Goal: Task Accomplishment & Management: Use online tool/utility

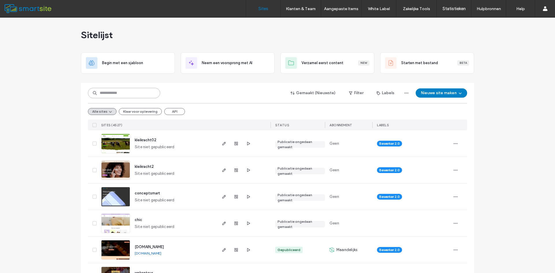
click at [146, 95] on input at bounding box center [124, 93] width 72 height 10
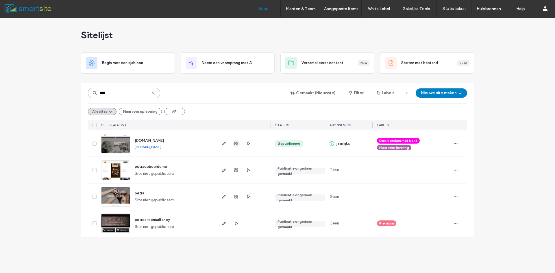
type input "****"
click at [238, 144] on icon "button" at bounding box center [236, 143] width 5 height 5
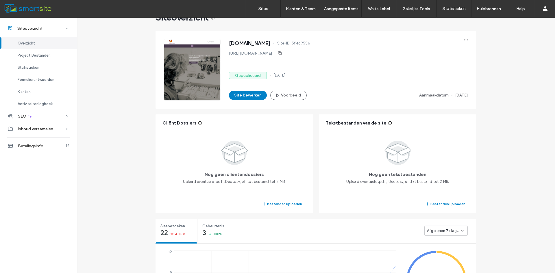
scroll to position [29, 0]
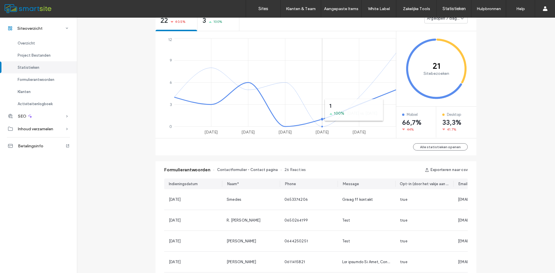
scroll to position [318, 0]
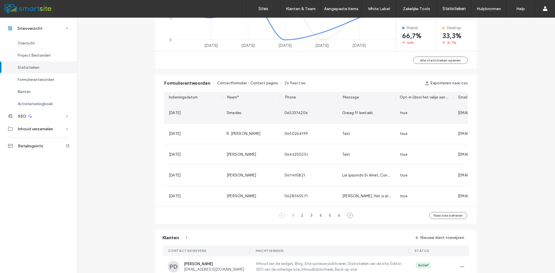
click at [354, 112] on span "Graag ff kontakt" at bounding box center [357, 113] width 31 height 4
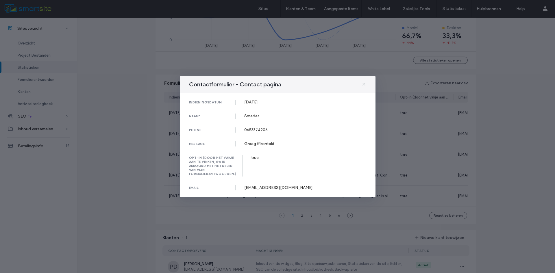
click at [365, 86] on icon at bounding box center [364, 84] width 5 height 5
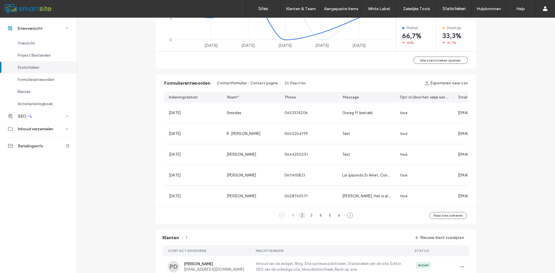
click at [300, 219] on div "2" at bounding box center [302, 215] width 7 height 7
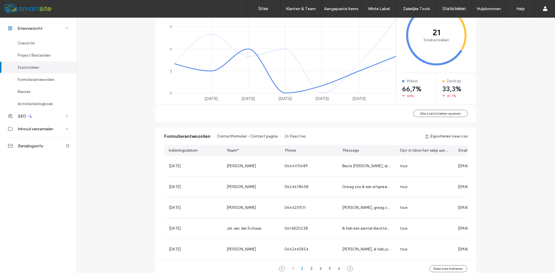
scroll to position [289, 0]
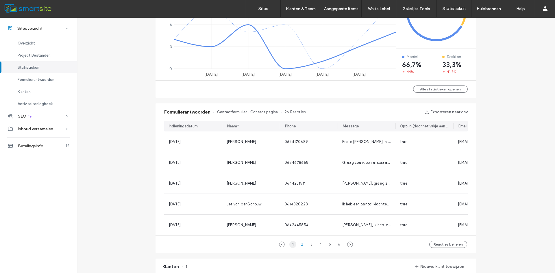
click at [289, 246] on div "1" at bounding box center [292, 244] width 7 height 7
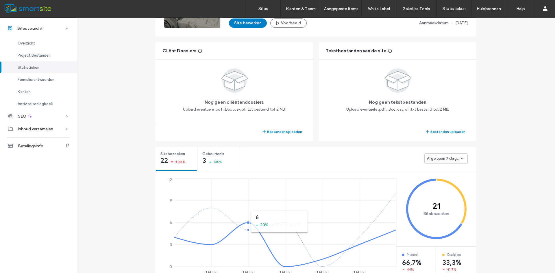
scroll to position [58, 0]
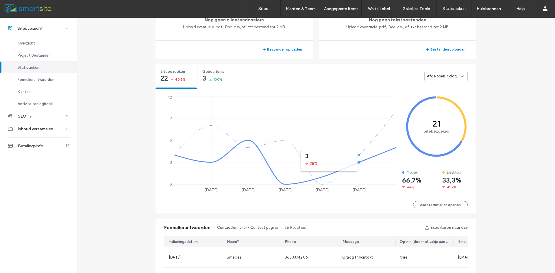
scroll to position [318, 0]
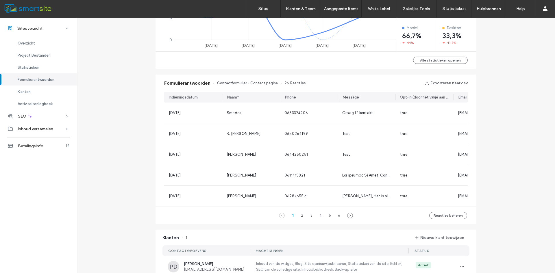
scroll to position [434, 0]
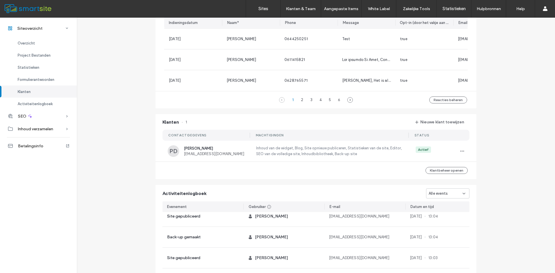
scroll to position [260, 0]
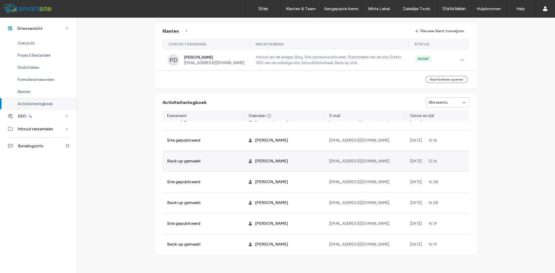
scroll to position [503, 0]
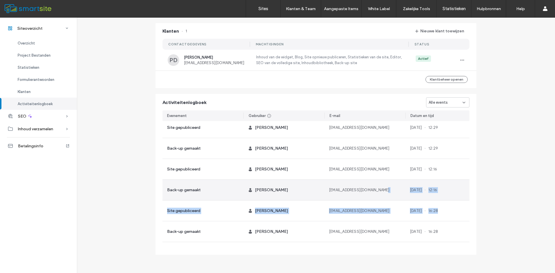
drag, startPoint x: 451, startPoint y: 214, endPoint x: 395, endPoint y: 187, distance: 61.4
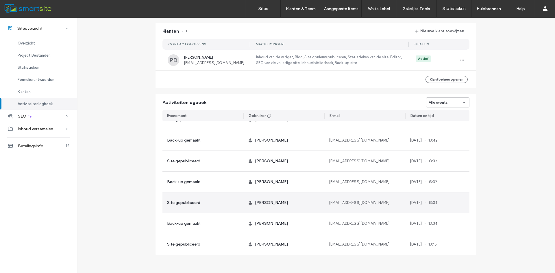
scroll to position [0, 0]
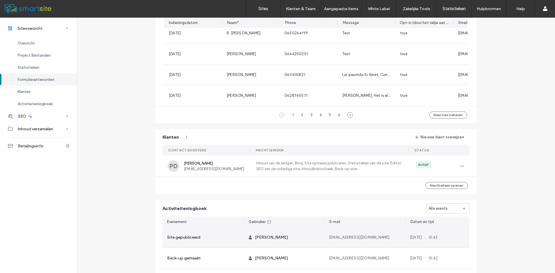
scroll to position [441, 0]
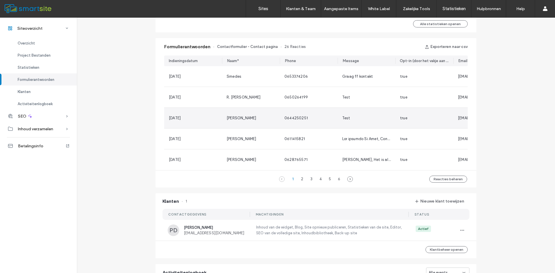
scroll to position [210, 0]
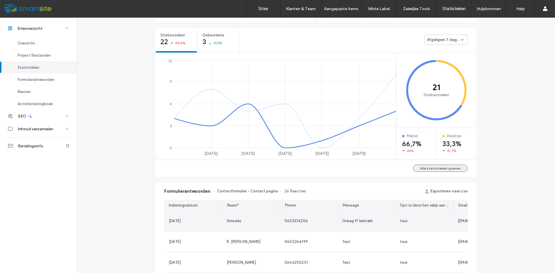
scroll to position [326, 0]
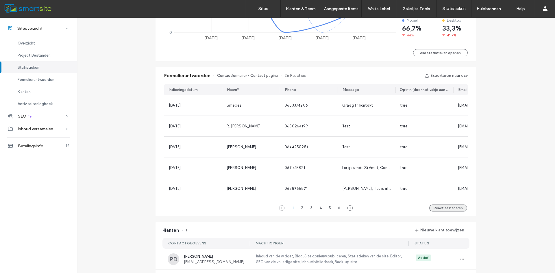
click at [455, 212] on button "Reacties beheren" at bounding box center [448, 208] width 38 height 7
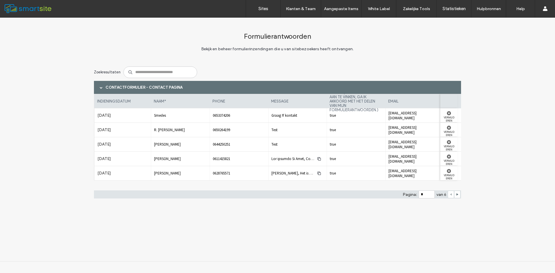
click at [58, 115] on div "Formulierantwoorden Bekijk en beheer formulierinzendingen die u van sitebezoeke…" at bounding box center [277, 113] width 555 height 191
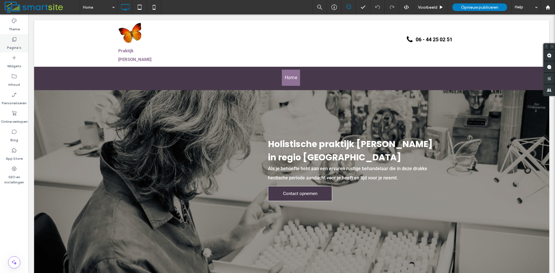
click at [16, 49] on label "Pagina's" at bounding box center [14, 46] width 14 height 8
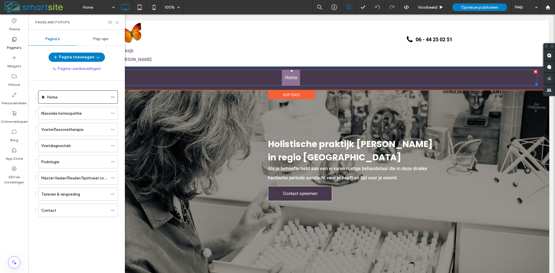
click at [324, 71] on nav "Home" at bounding box center [292, 78] width 492 height 16
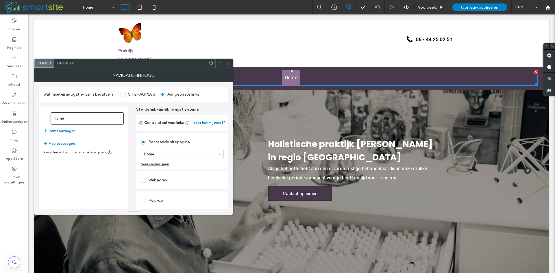
click at [227, 62] on icon at bounding box center [228, 63] width 4 height 4
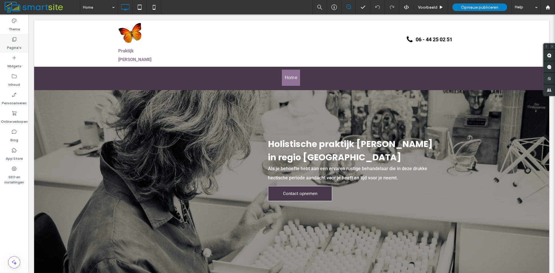
click at [14, 49] on label "Pagina's" at bounding box center [14, 46] width 14 height 8
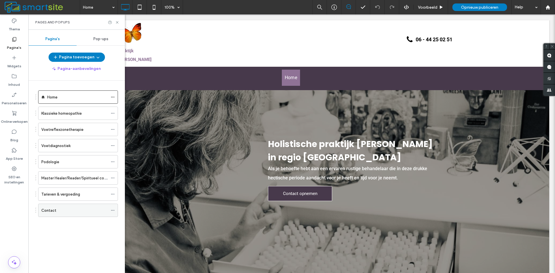
click at [62, 215] on div "Contact" at bounding box center [74, 210] width 67 height 13
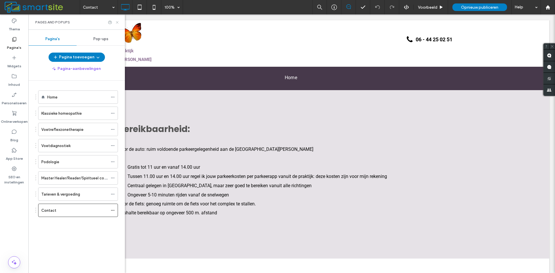
click at [118, 23] on use at bounding box center [117, 22] width 2 height 2
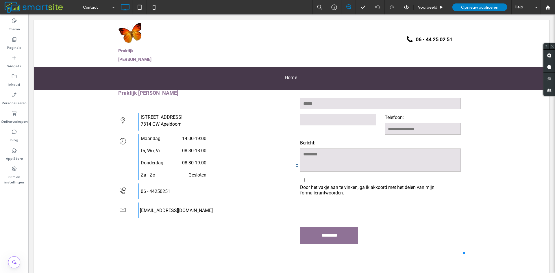
scroll to position [145, 0]
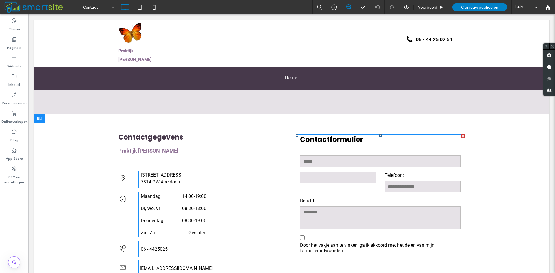
click at [334, 179] on input "email" at bounding box center [338, 178] width 76 height 12
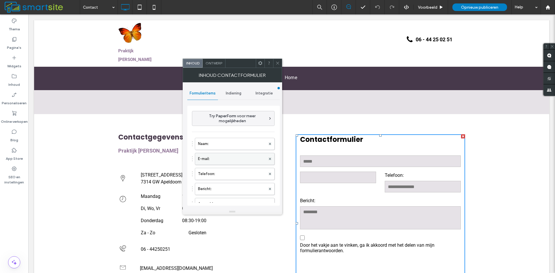
click at [240, 161] on label "E-mail:" at bounding box center [232, 159] width 68 height 12
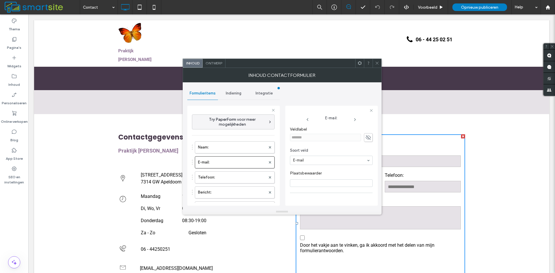
click at [331, 181] on input "Plaatsbewaarder" at bounding box center [331, 184] width 83 height 8
type input "**********"
click at [346, 126] on div "Veldlabel *******" at bounding box center [331, 134] width 83 height 21
click at [338, 172] on label "Plaatsbewaarder" at bounding box center [330, 174] width 80 height 6
click at [320, 192] on div "**********" at bounding box center [331, 175] width 83 height 102
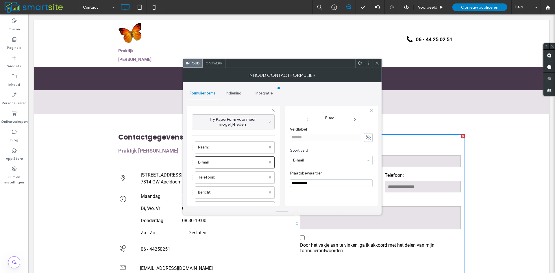
click at [376, 61] on icon at bounding box center [377, 63] width 4 height 4
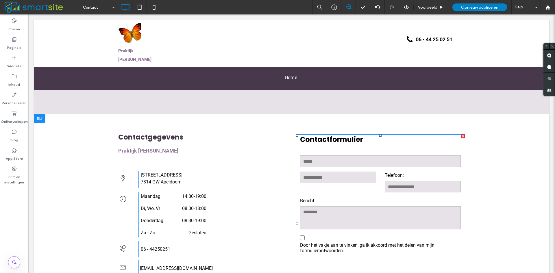
click at [409, 181] on input "tel" at bounding box center [423, 187] width 76 height 12
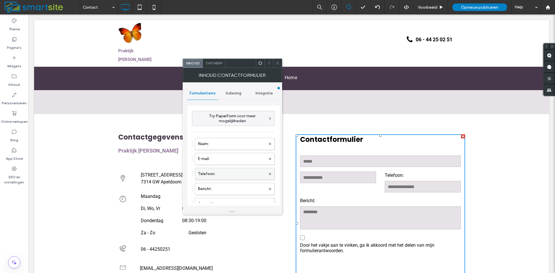
click at [230, 176] on label "Telefoon:" at bounding box center [232, 174] width 68 height 12
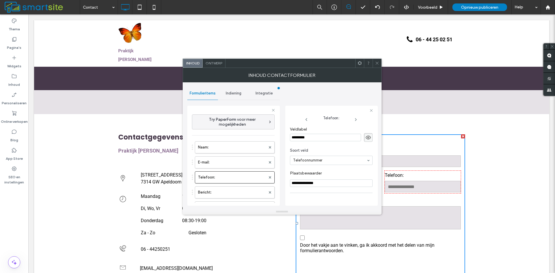
click at [366, 137] on use at bounding box center [368, 138] width 5 height 4
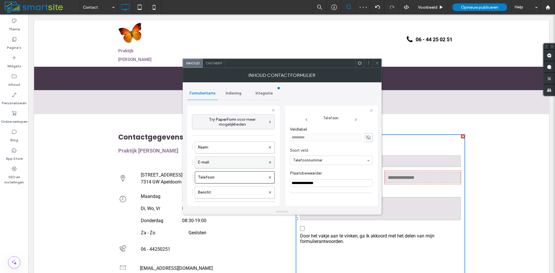
click at [220, 165] on label "E-mail:" at bounding box center [232, 163] width 68 height 12
click at [331, 183] on input "**********" at bounding box center [331, 184] width 83 height 8
type input "**********"
click at [308, 192] on div "**********" at bounding box center [331, 175] width 83 height 102
click at [226, 148] on label "Naam:" at bounding box center [232, 148] width 68 height 12
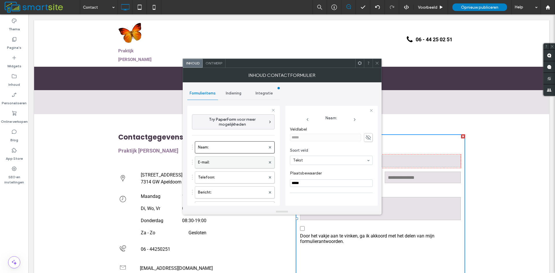
click at [237, 165] on label "E-mail:" at bounding box center [232, 163] width 68 height 12
click at [237, 178] on label "Telefoon:" at bounding box center [232, 178] width 68 height 12
click at [226, 165] on label "E-mail:" at bounding box center [232, 163] width 68 height 12
click at [229, 178] on label "Telefoon:" at bounding box center [232, 178] width 68 height 12
click at [229, 193] on label "Bericht:" at bounding box center [232, 193] width 68 height 12
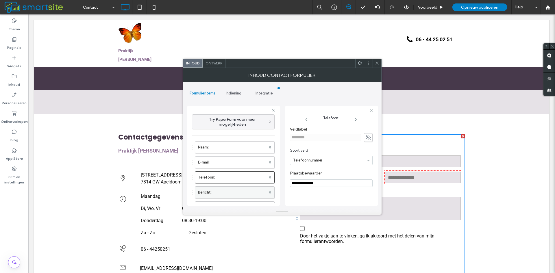
type input "**"
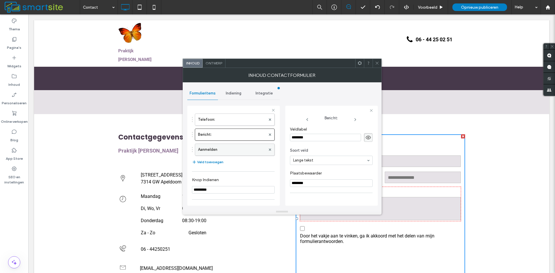
click at [218, 150] on label "Aanmelden" at bounding box center [232, 150] width 68 height 12
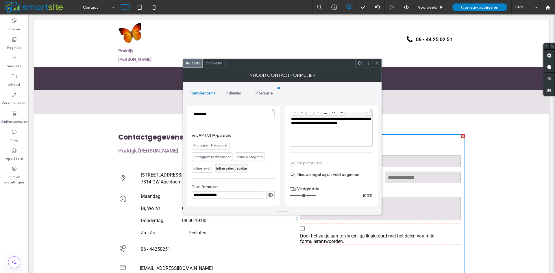
scroll to position [18, 0]
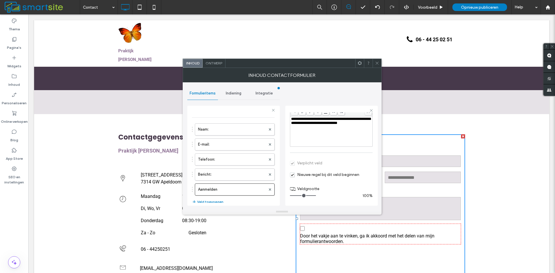
click at [230, 92] on span "Indiening" at bounding box center [234, 93] width 16 height 5
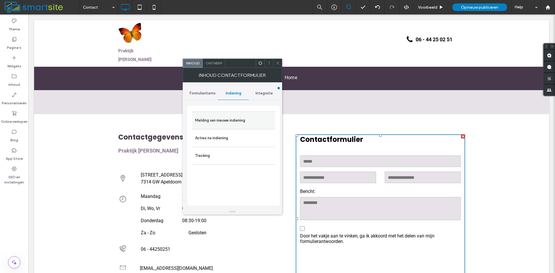
click at [231, 118] on label "Melding van nieuwe indiening" at bounding box center [233, 121] width 77 height 12
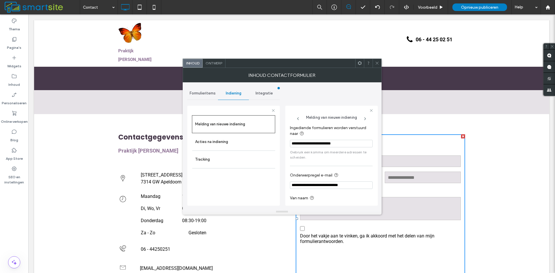
scroll to position [15, 0]
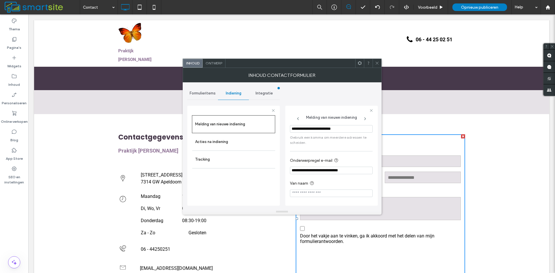
click at [347, 193] on input "Van naam" at bounding box center [331, 194] width 83 height 8
type input "*"
type input "**********"
click at [347, 185] on label "Van naam" at bounding box center [330, 183] width 80 height 7
click at [238, 143] on label "Acties na indiening" at bounding box center [233, 142] width 77 height 12
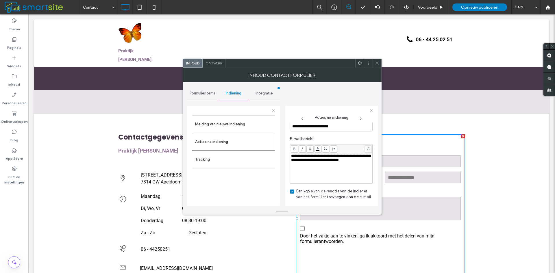
scroll to position [224, 0]
click at [214, 158] on label "Tracking" at bounding box center [233, 160] width 77 height 12
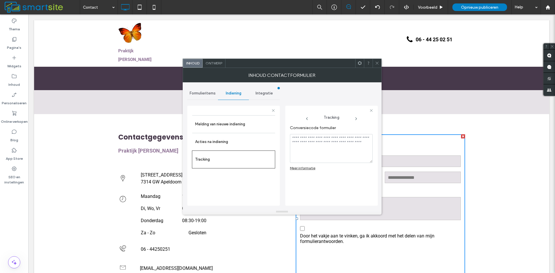
click at [377, 64] on icon at bounding box center [377, 63] width 4 height 4
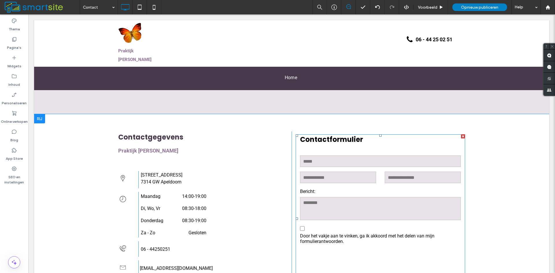
click at [368, 182] on input "email" at bounding box center [338, 178] width 76 height 12
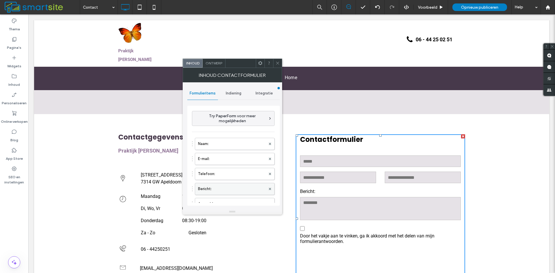
click at [230, 189] on label "Bericht:" at bounding box center [232, 189] width 68 height 12
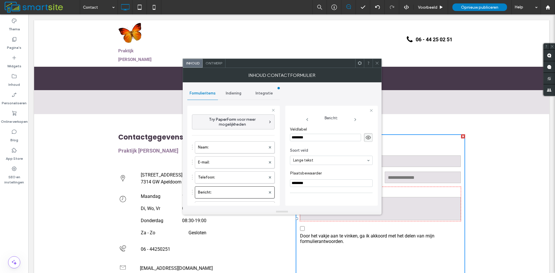
click at [366, 134] on icon at bounding box center [369, 137] width 6 height 6
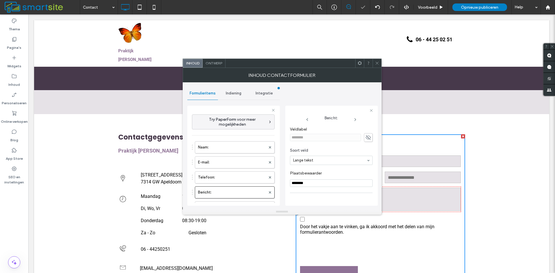
click at [378, 63] on icon at bounding box center [377, 63] width 4 height 4
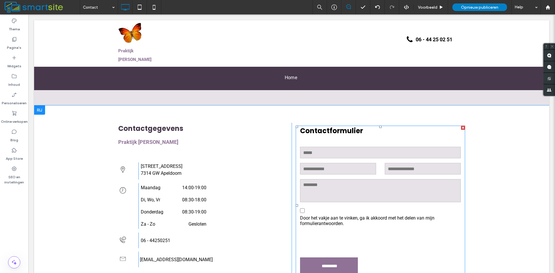
scroll to position [116, 0]
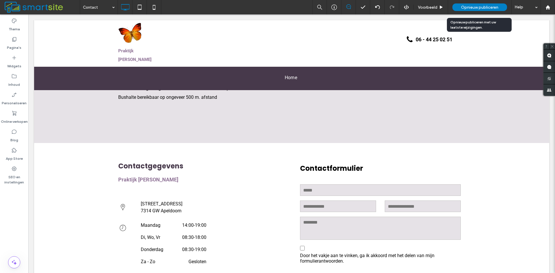
drag, startPoint x: 473, startPoint y: 5, endPoint x: 486, endPoint y: 7, distance: 12.8
click at [473, 5] on span "Opnieuw publiceren" at bounding box center [479, 7] width 37 height 5
